Goal: Check status: Check status

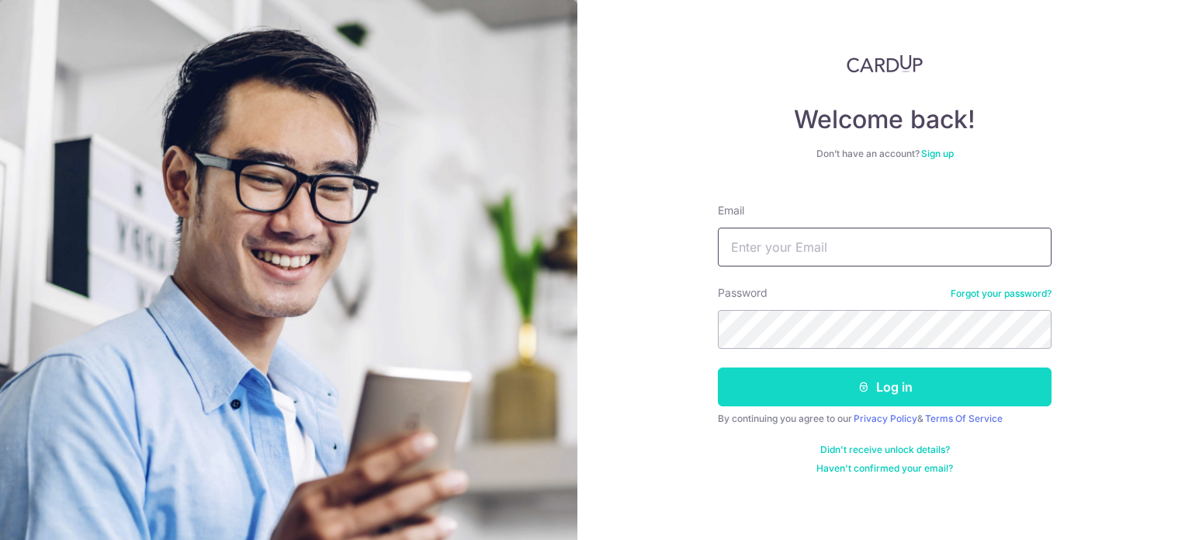
type input "[EMAIL_ADDRESS][DOMAIN_NAME]"
click at [879, 370] on button "Log in" at bounding box center [885, 386] width 334 height 39
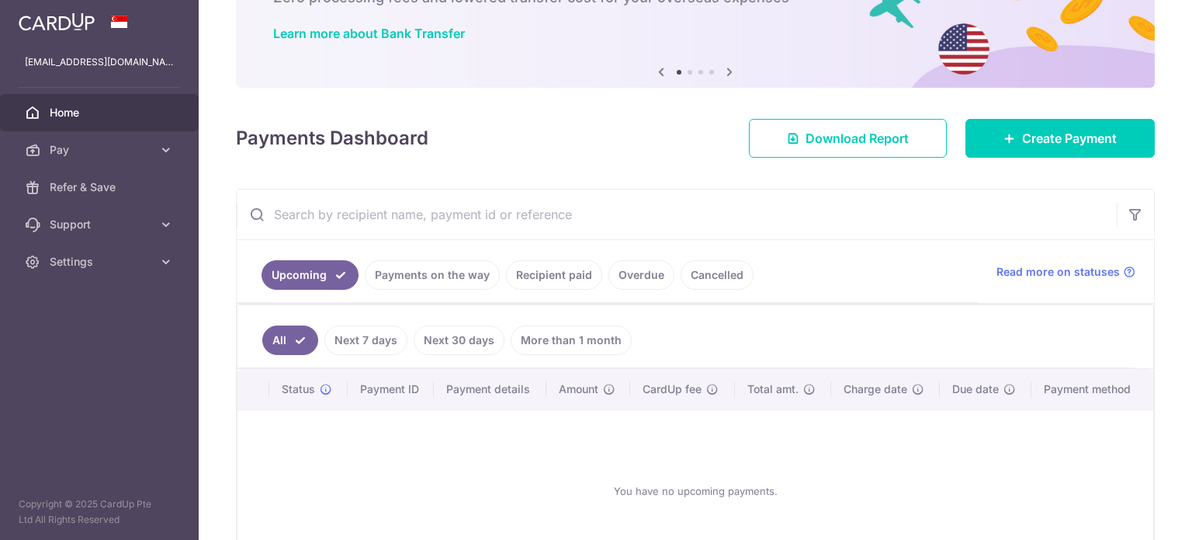
scroll to position [155, 0]
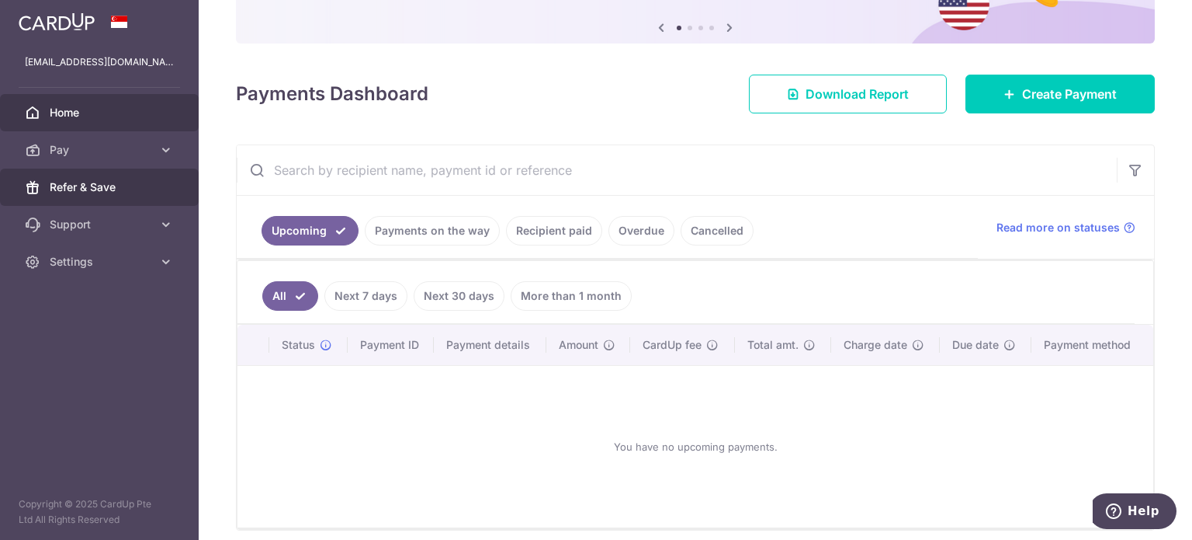
click at [96, 182] on span "Refer & Save" at bounding box center [101, 187] width 102 height 16
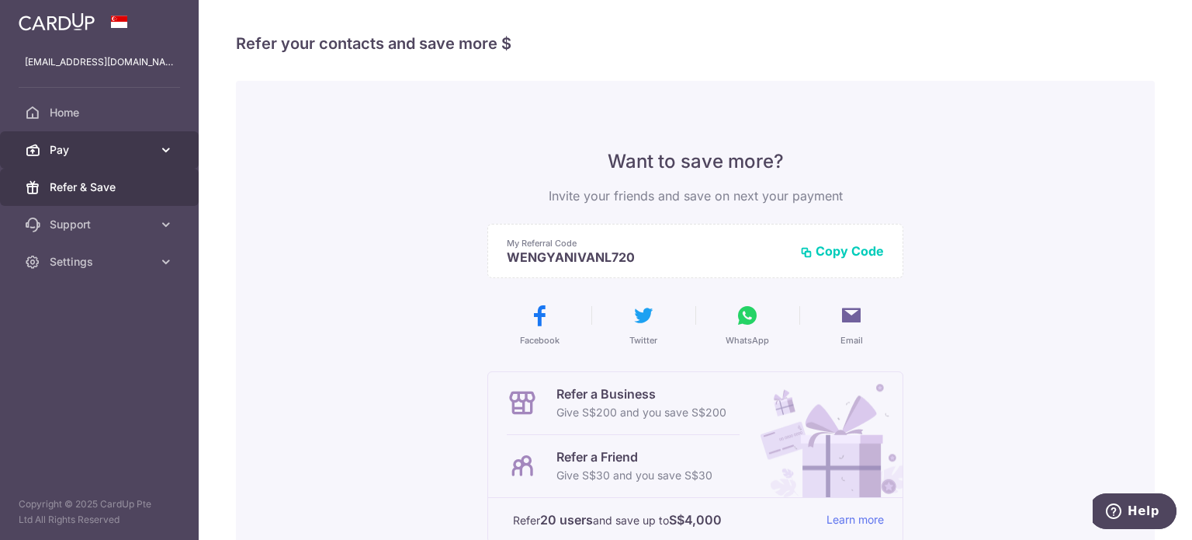
click at [116, 147] on span "Pay" at bounding box center [101, 150] width 102 height 16
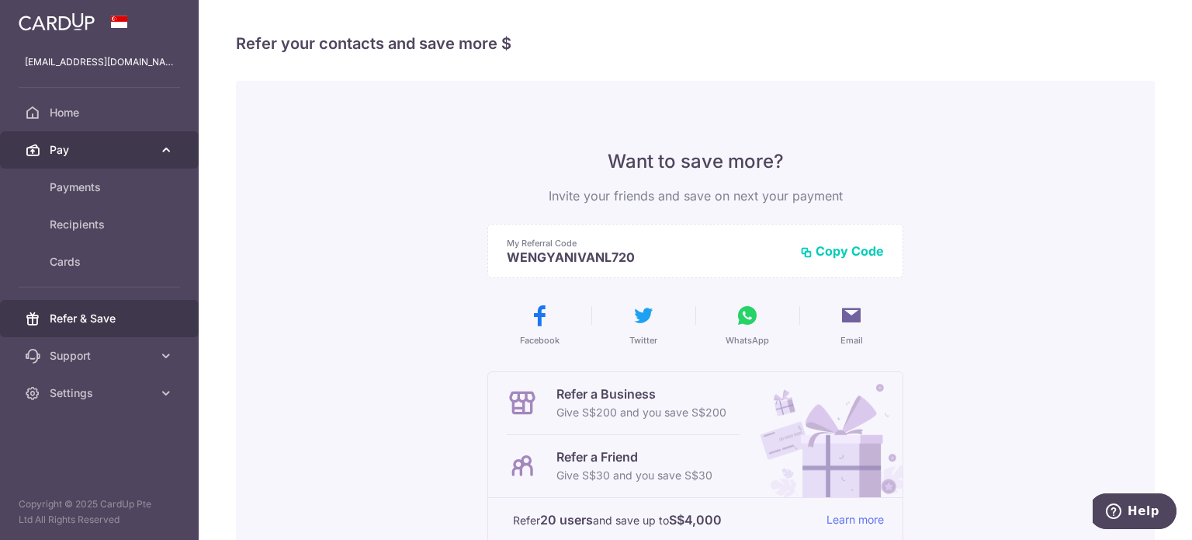
click at [112, 143] on span "Pay" at bounding box center [101, 150] width 102 height 16
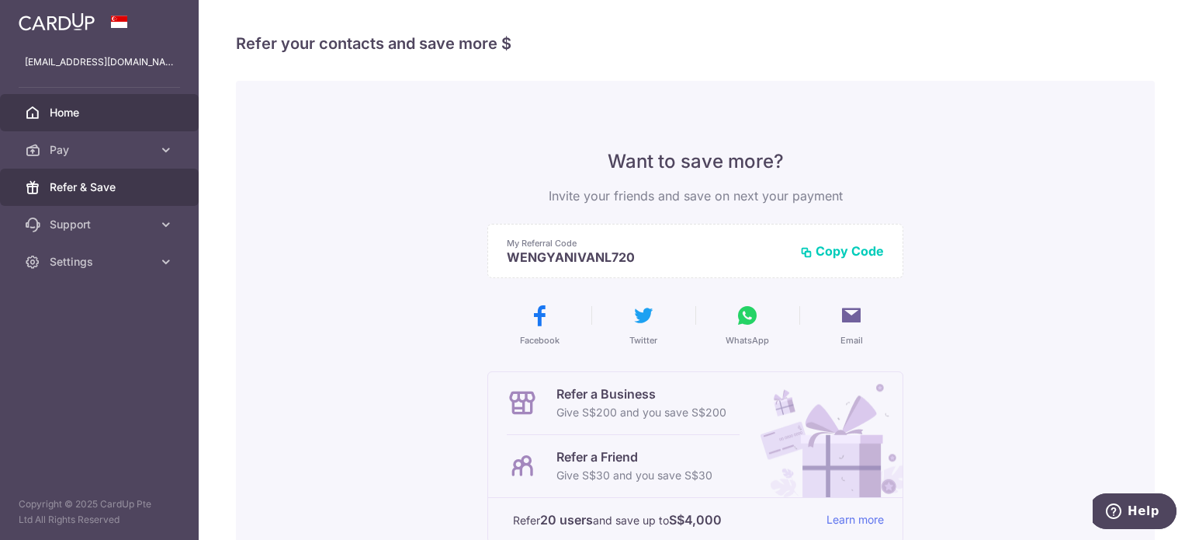
click at [116, 117] on span "Home" at bounding box center [101, 113] width 102 height 16
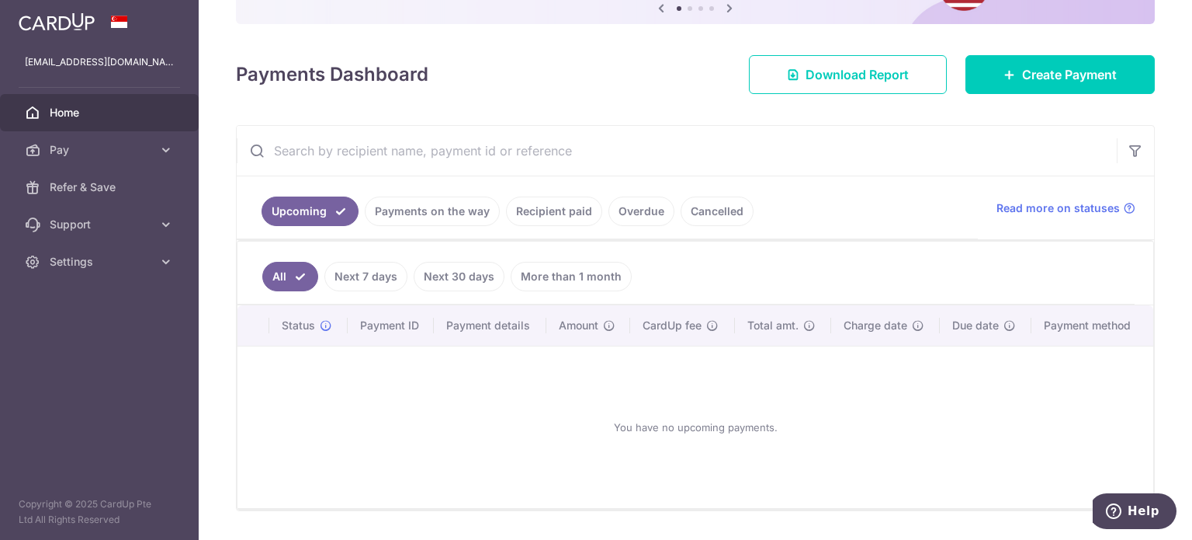
scroll to position [216, 0]
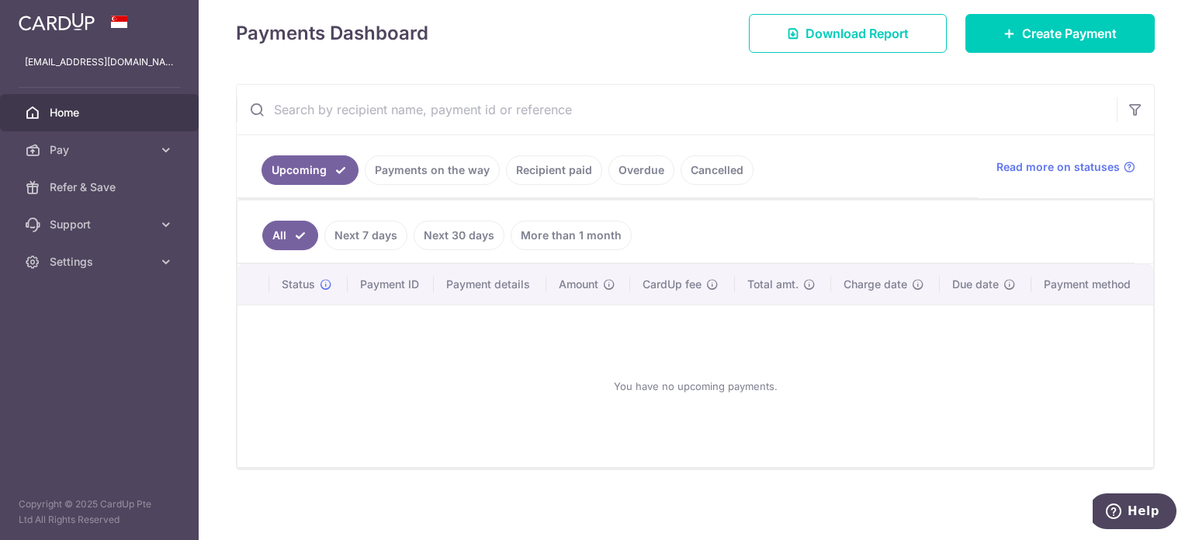
click at [547, 220] on link "More than 1 month" at bounding box center [571, 235] width 121 height 30
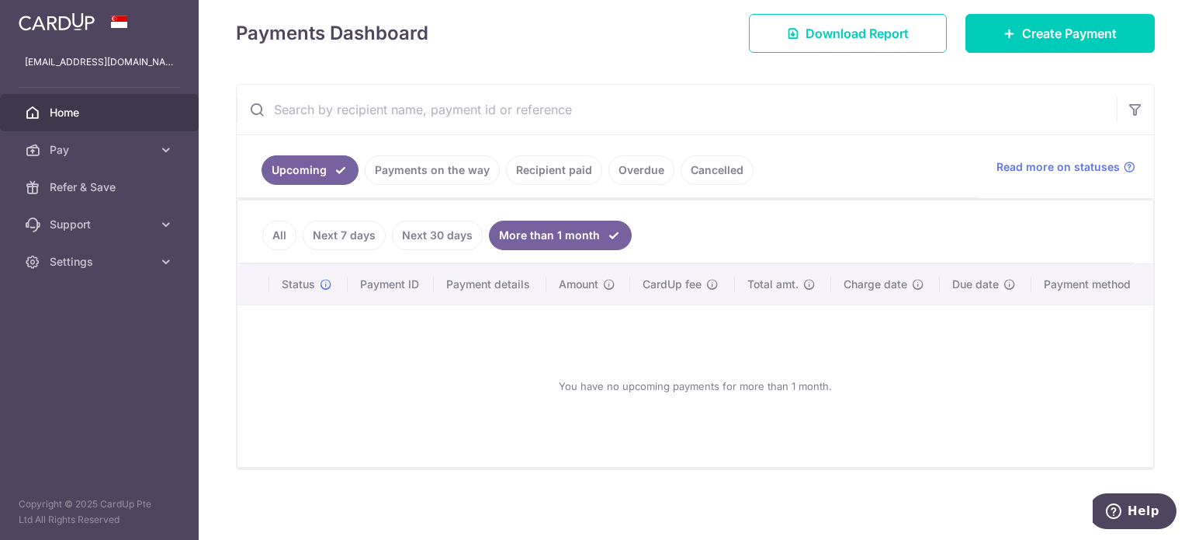
click at [424, 175] on link "Payments on the way" at bounding box center [432, 170] width 135 height 30
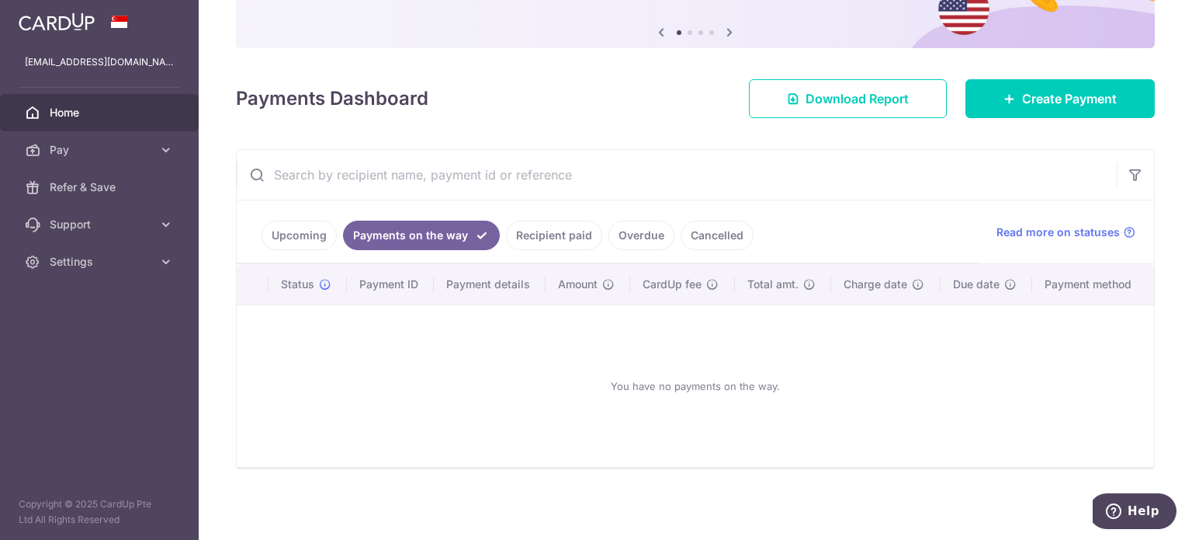
click at [708, 240] on link "Cancelled" at bounding box center [717, 235] width 73 height 30
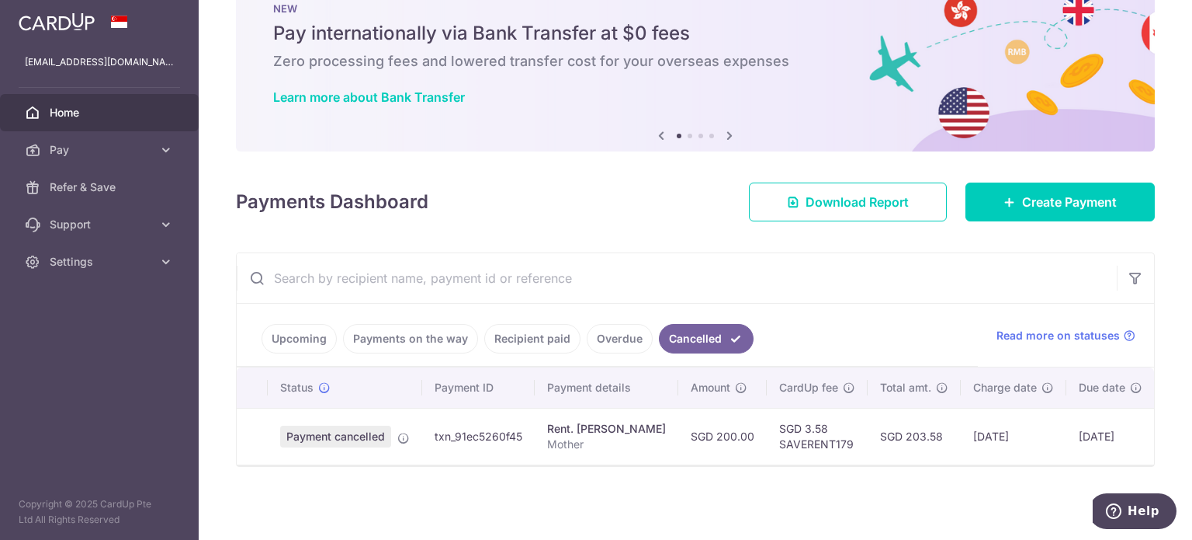
click at [596, 330] on link "Overdue" at bounding box center [620, 339] width 66 height 30
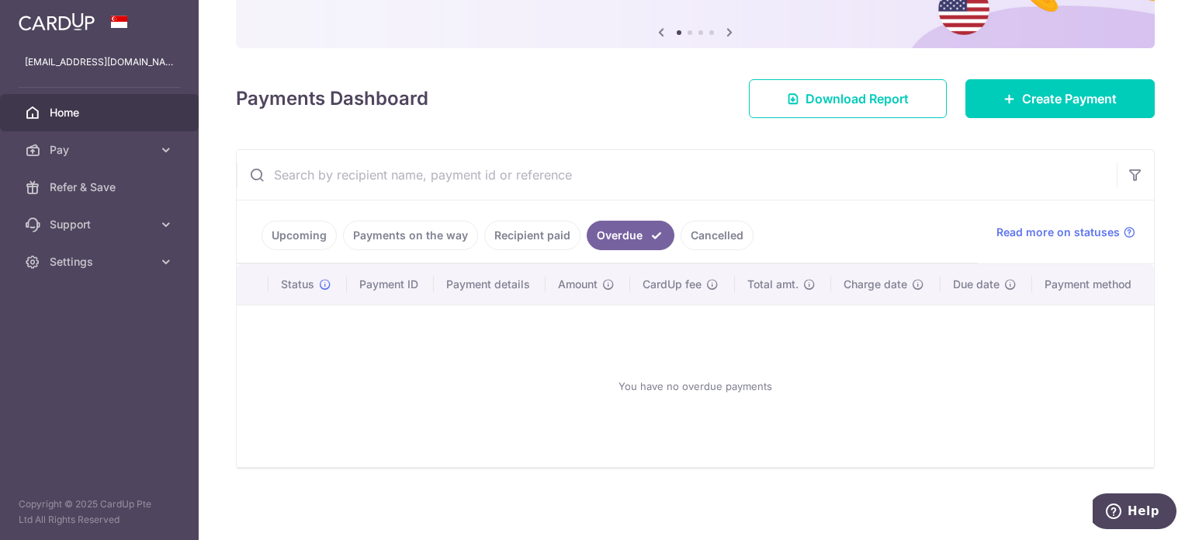
click at [539, 238] on link "Recipient paid" at bounding box center [532, 235] width 96 height 30
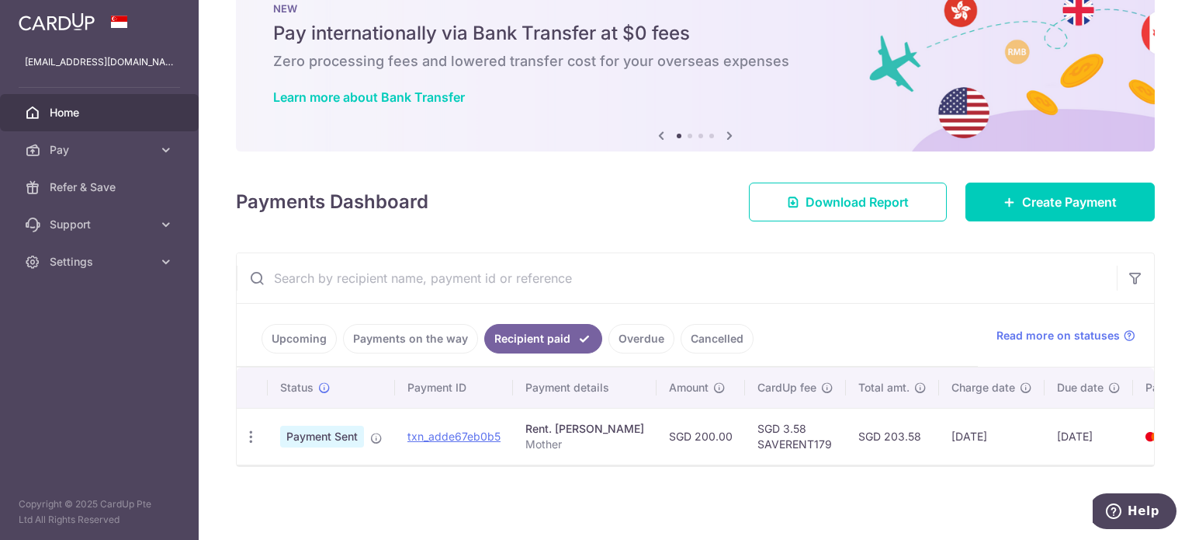
click at [320, 425] on span "Payment Sent" at bounding box center [322, 436] width 84 height 22
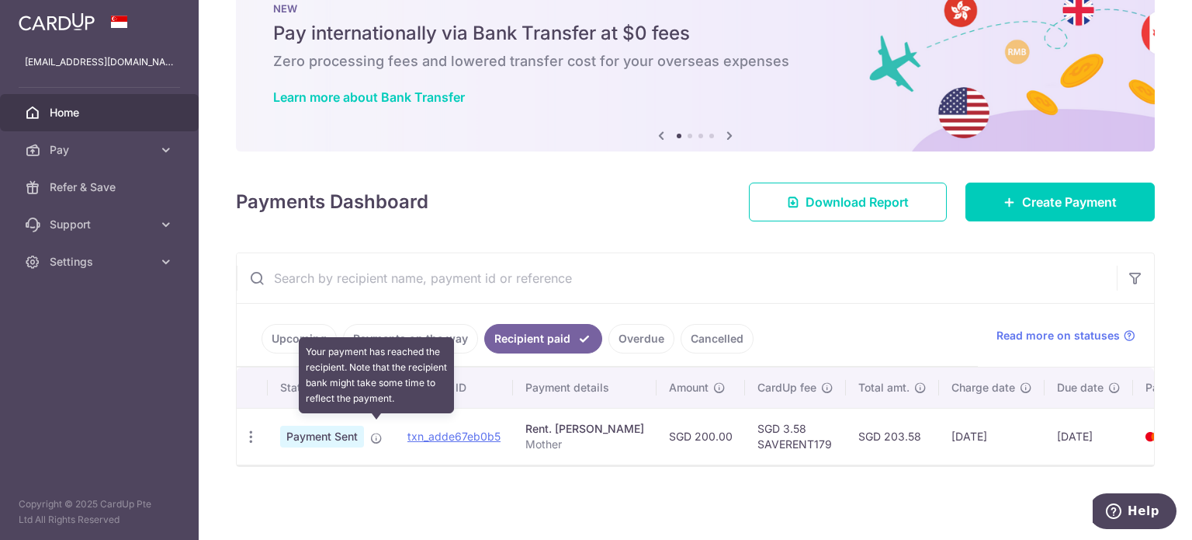
click at [377, 429] on span at bounding box center [376, 435] width 12 height 12
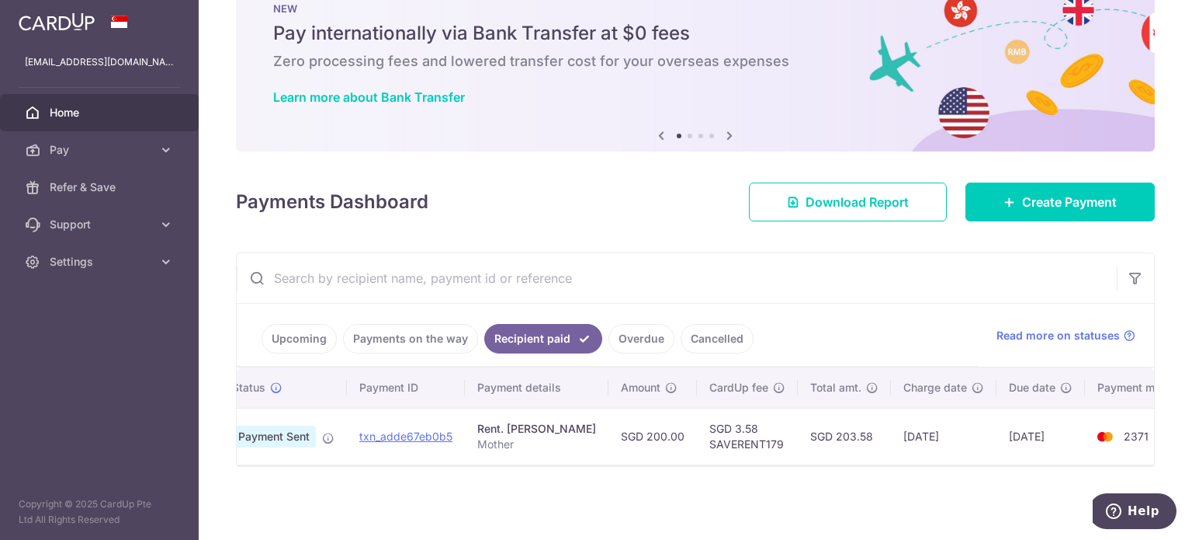
scroll to position [0, 61]
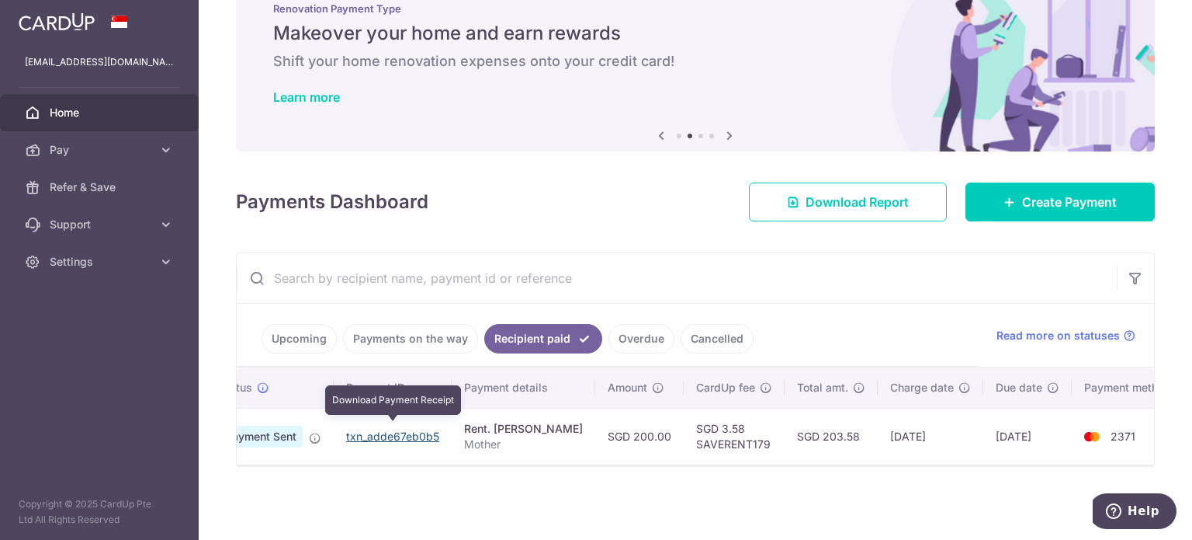
click at [408, 429] on link "txn_adde67eb0b5" at bounding box center [392, 435] width 93 height 13
